Goal: Communication & Community: Answer question/provide support

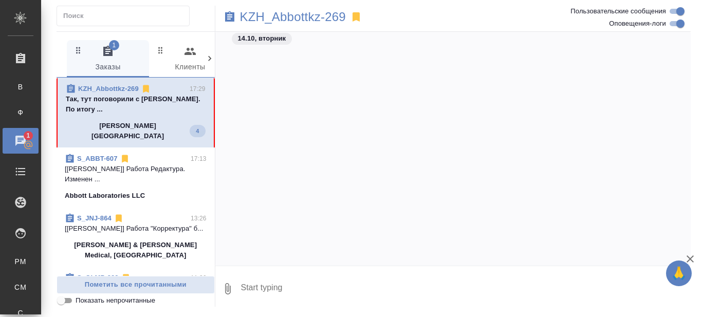
scroll to position [22529, 0]
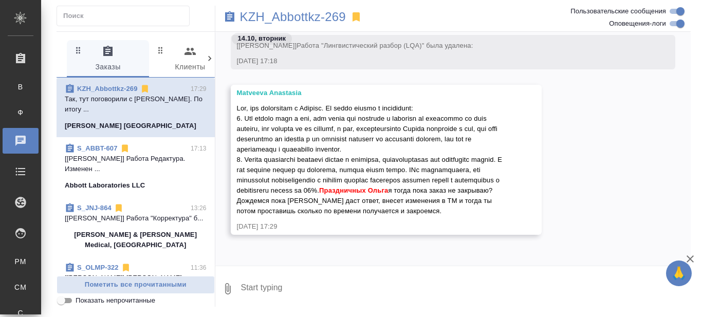
click at [292, 289] on textarea at bounding box center [465, 288] width 451 height 35
type textarea "Edfhjd"
type textarea "t"
click at [311, 289] on textarea "если в каз версию изменения внесены, то да," at bounding box center [457, 288] width 434 height 35
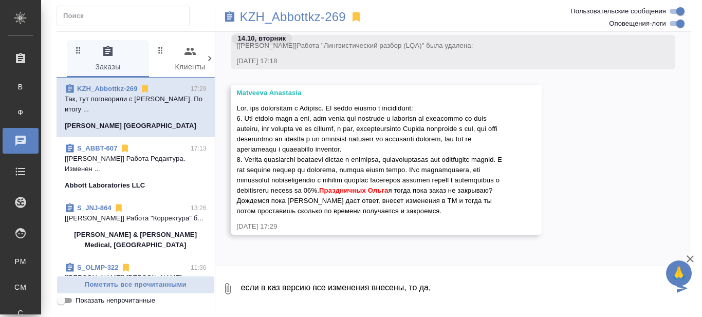
click at [403, 283] on textarea "если в каз версию все изменения внесены, то да," at bounding box center [457, 288] width 434 height 35
click at [308, 291] on textarea "если в каз версию все изменения внесены в ТМ, то да," at bounding box center [457, 288] width 434 height 35
click at [476, 283] on textarea "если в каз версии все изменения внесены в ТМ, то да," at bounding box center [457, 288] width 434 height 35
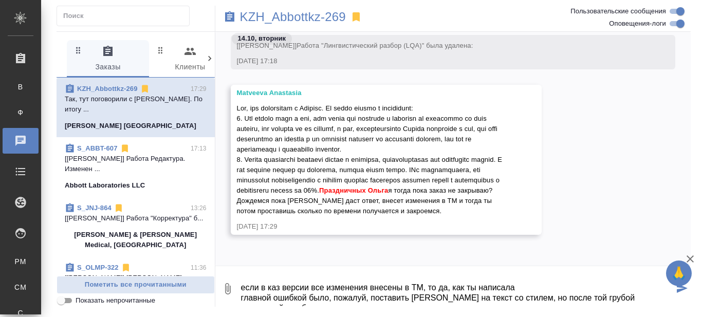
scroll to position [6, 0]
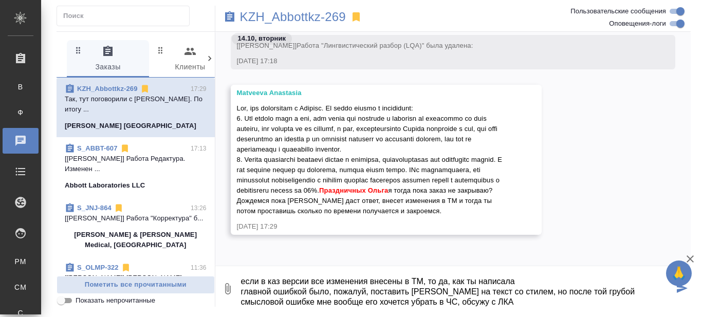
type textarea "если в каз версии все изменения внесены в ТМ, то да, как ты написала главной ош…"
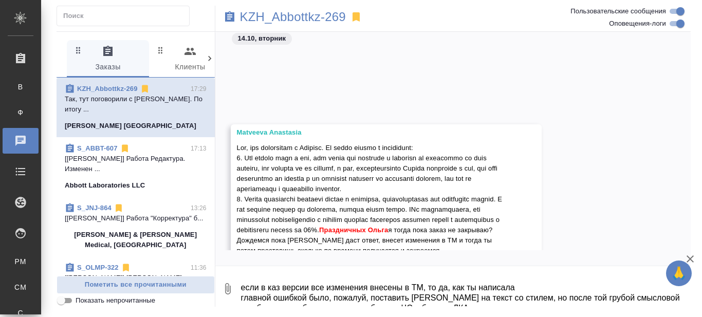
scroll to position [22556, 0]
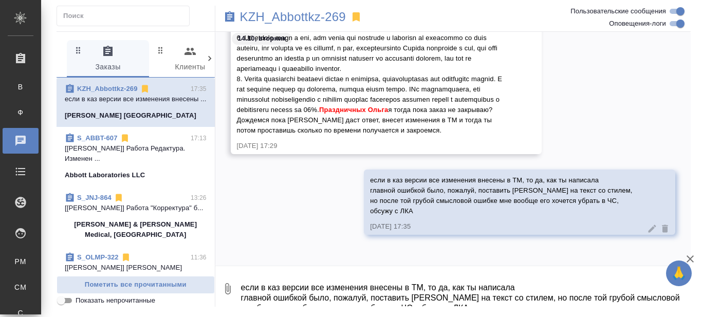
click at [648, 230] on icon at bounding box center [652, 228] width 8 height 8
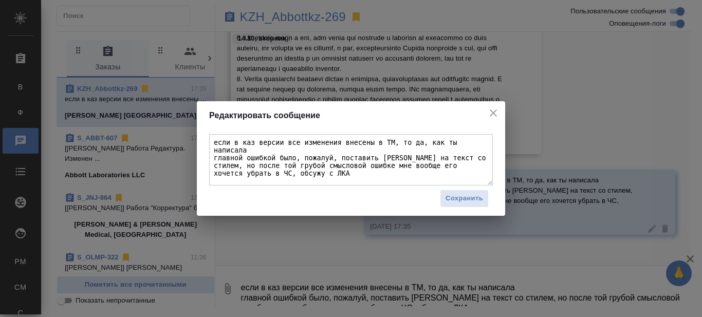
click at [335, 158] on textarea "если в каз версии все изменения внесены в ТМ, то да, как ты написала главной ош…" at bounding box center [350, 159] width 283 height 51
type textarea "если в каз версии все изменения внесены в ТМ, то да, как ты написала главной ош…"
click at [450, 196] on span "Сохранить" at bounding box center [463, 199] width 37 height 12
